Goal: Task Accomplishment & Management: Complete application form

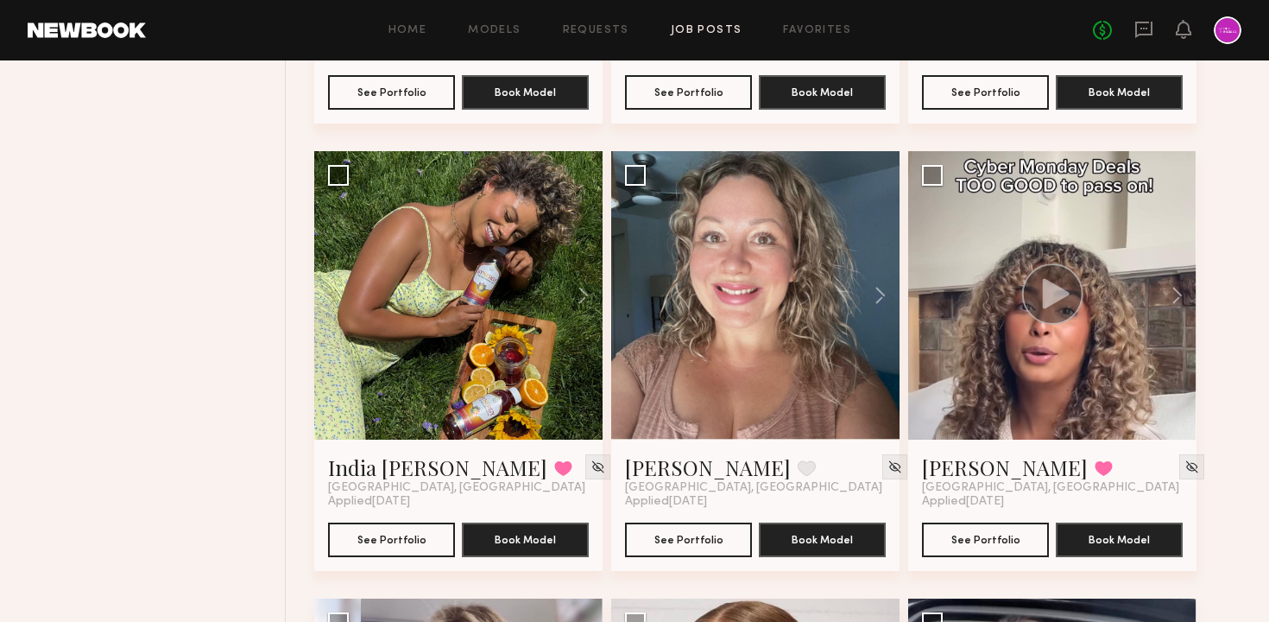
scroll to position [11778, 0]
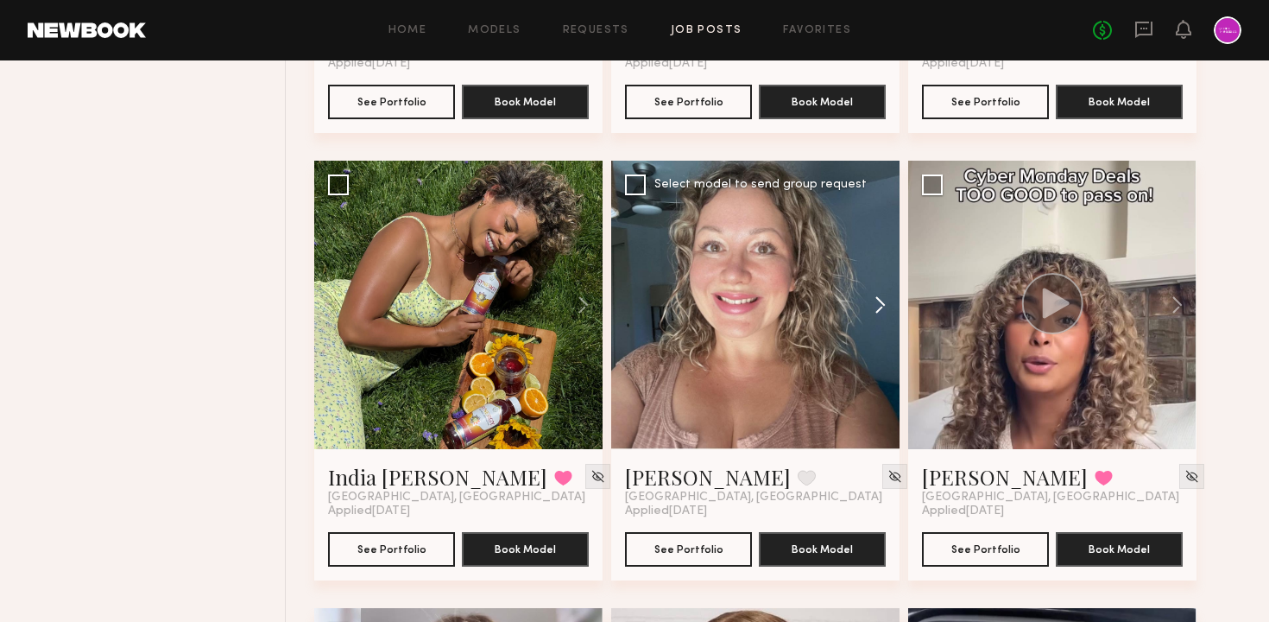
click at [880, 301] on button at bounding box center [871, 305] width 55 height 288
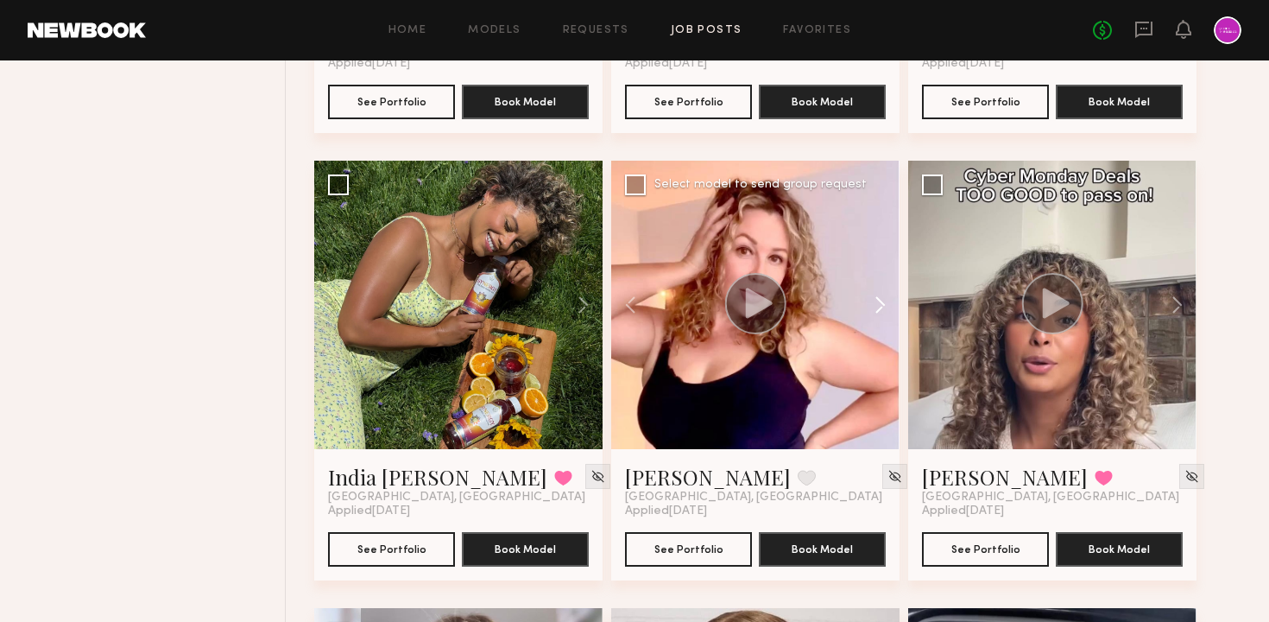
click at [880, 302] on button at bounding box center [871, 305] width 55 height 288
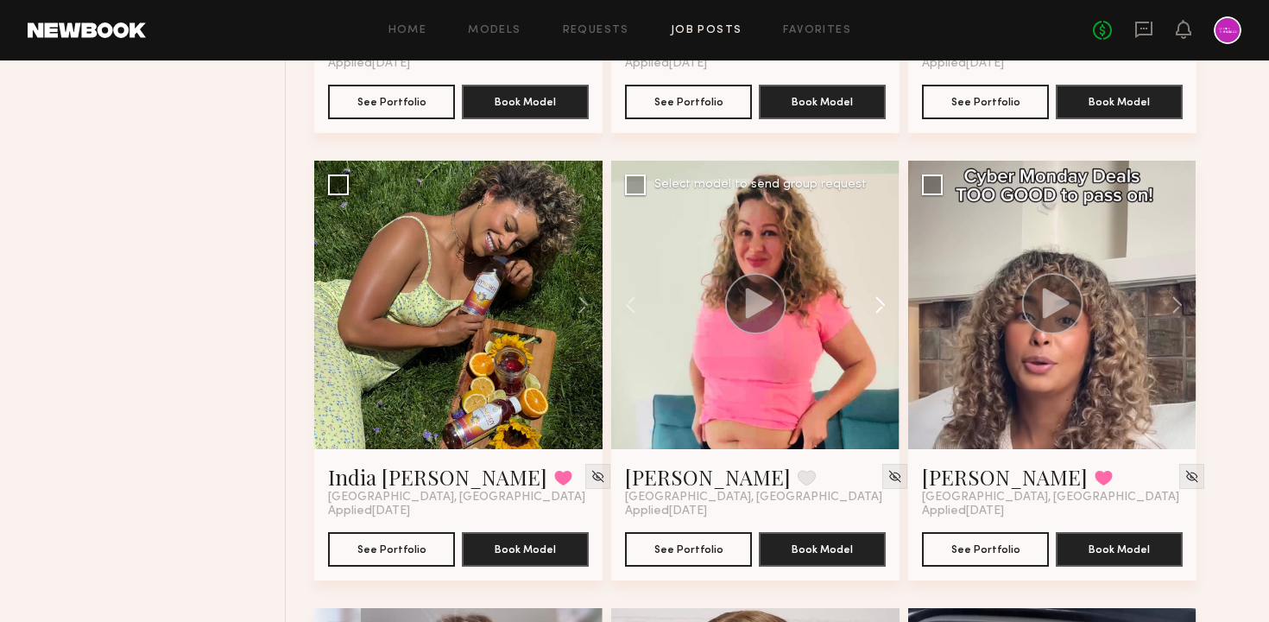
click at [880, 302] on button at bounding box center [871, 305] width 55 height 288
click at [636, 304] on button at bounding box center [638, 305] width 55 height 288
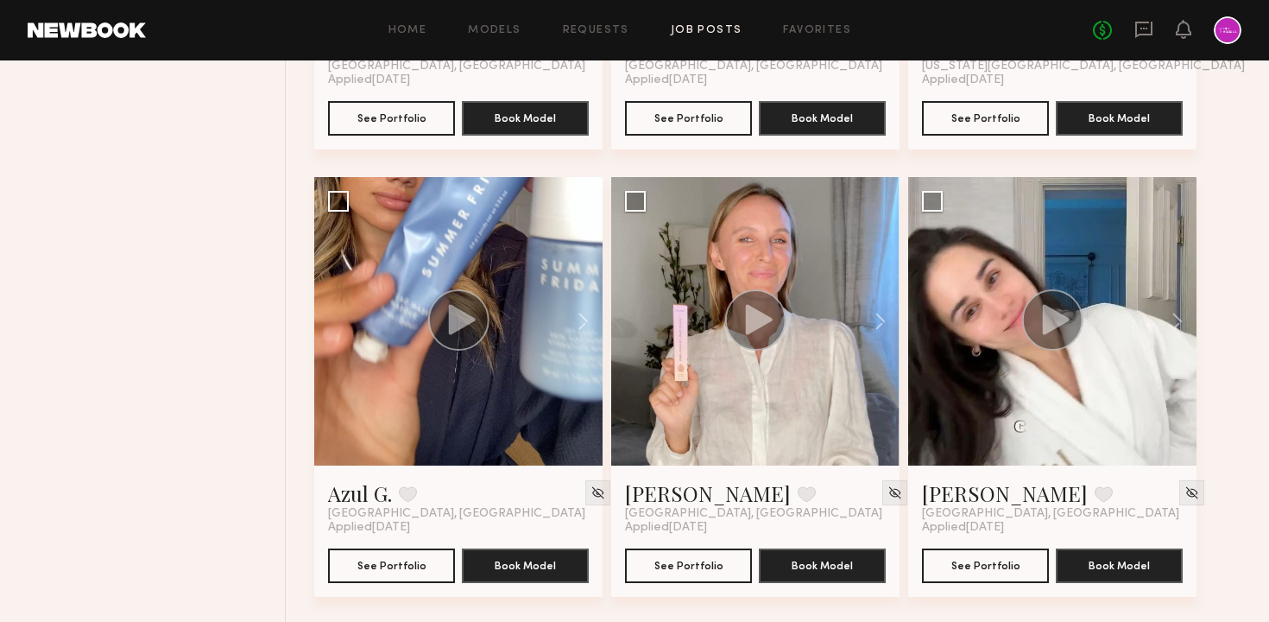
scroll to position [14460, 0]
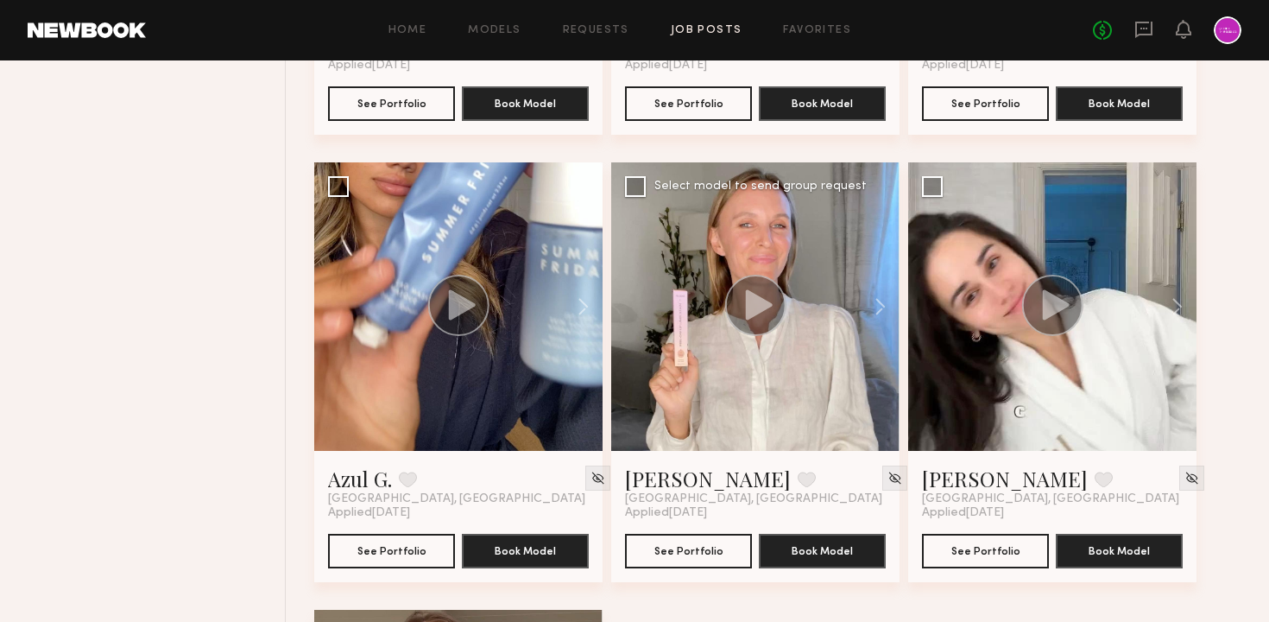
click at [736, 289] on circle at bounding box center [755, 305] width 61 height 61
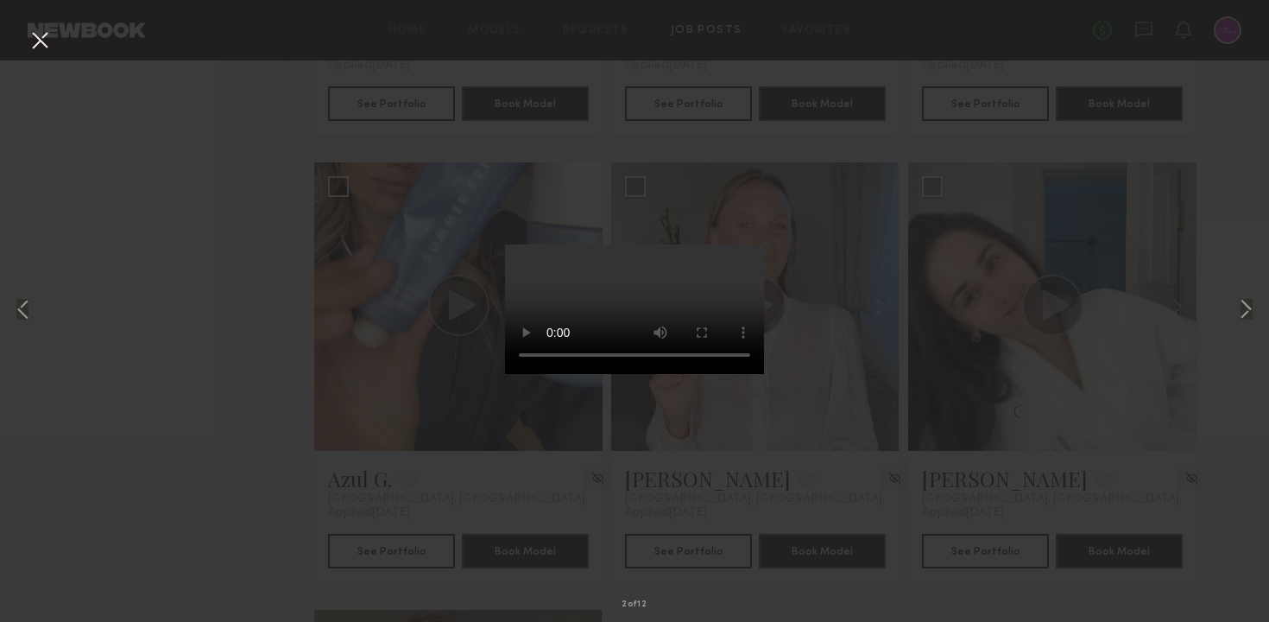
click at [41, 35] on button at bounding box center [40, 41] width 28 height 31
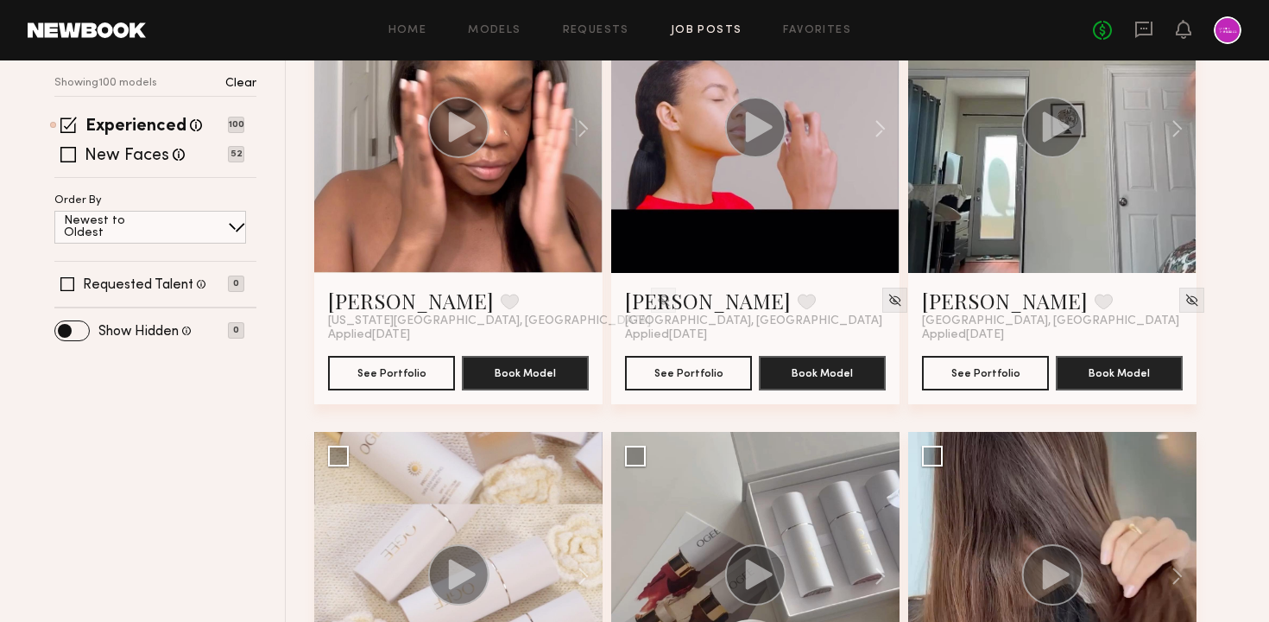
scroll to position [0, 0]
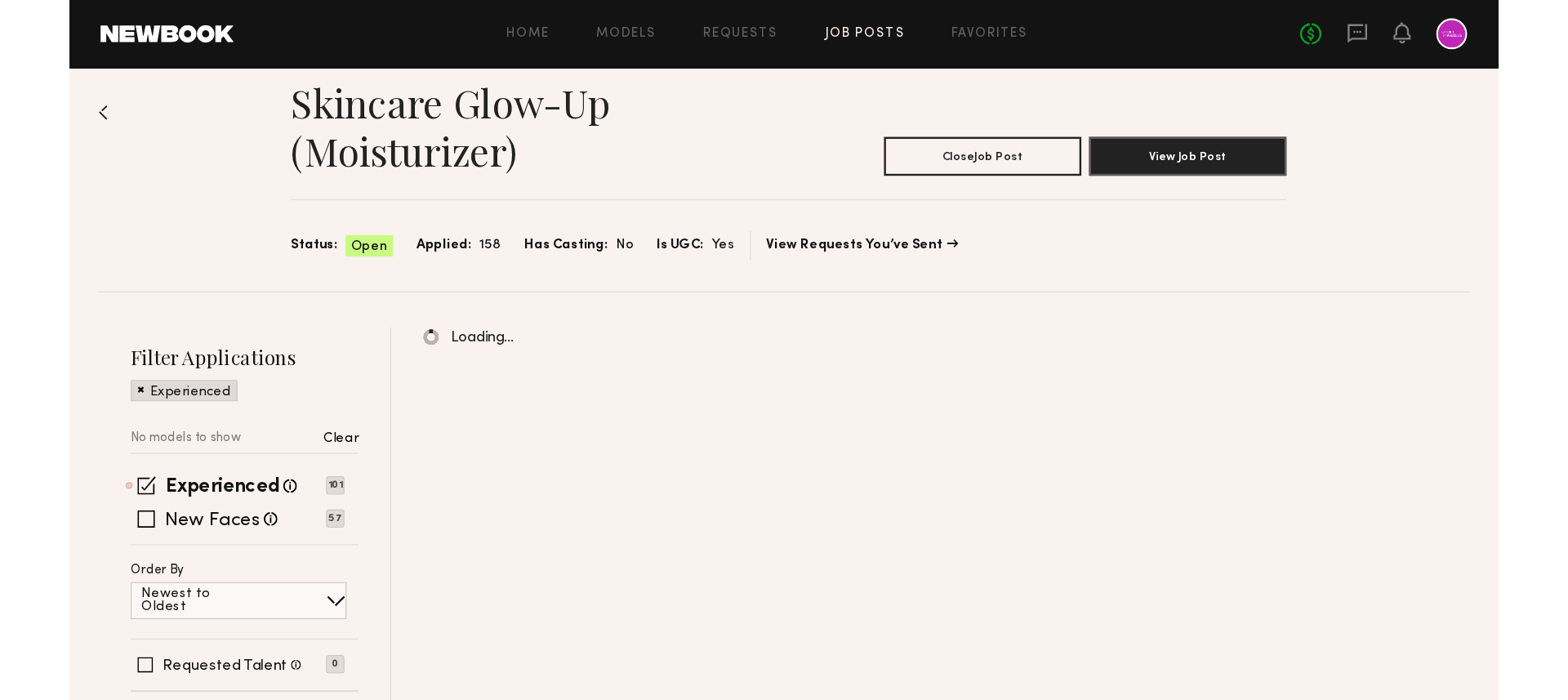
scroll to position [19, 0]
